Goal: Task Accomplishment & Management: Complete application form

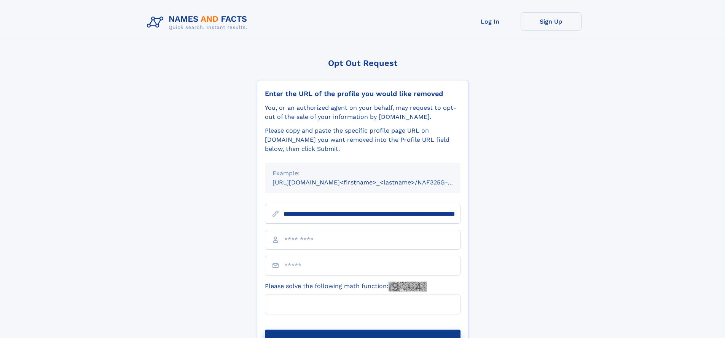
scroll to position [0, 92]
type input "**********"
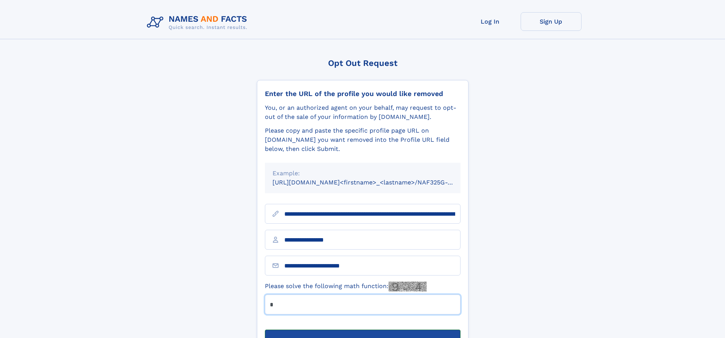
type input "*"
click at [362, 329] on button "Submit Opt Out Request" at bounding box center [363, 341] width 196 height 24
